Goal: Browse casually

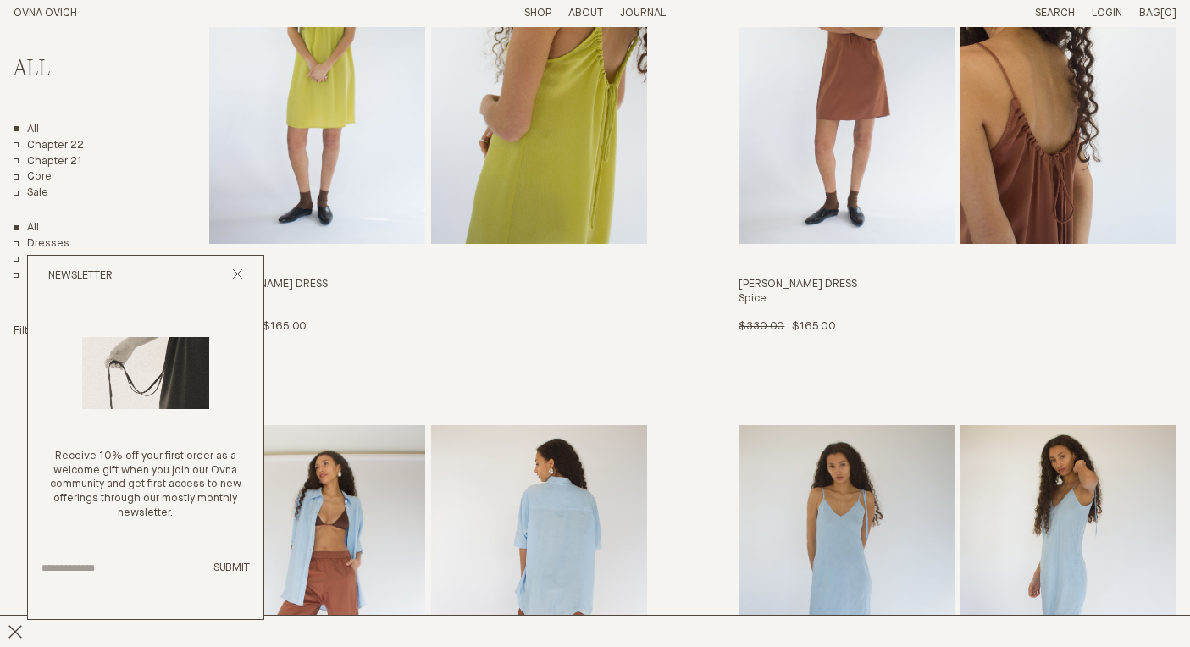
click at [231, 277] on div "Newsletter" at bounding box center [145, 276] width 235 height 41
click at [34, 64] on h2 "All" at bounding box center [81, 70] width 134 height 25
click at [30, 129] on link "All" at bounding box center [26, 130] width 25 height 14
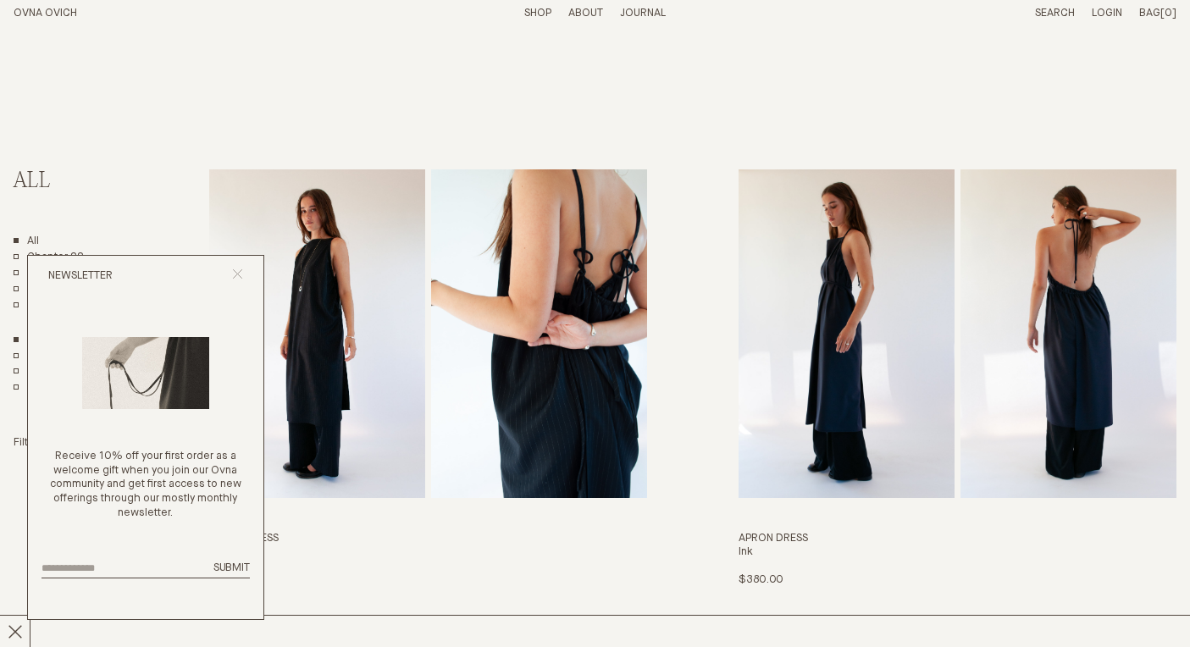
click at [236, 272] on icon "Close popup" at bounding box center [237, 273] width 11 height 11
